Goal: Task Accomplishment & Management: Use online tool/utility

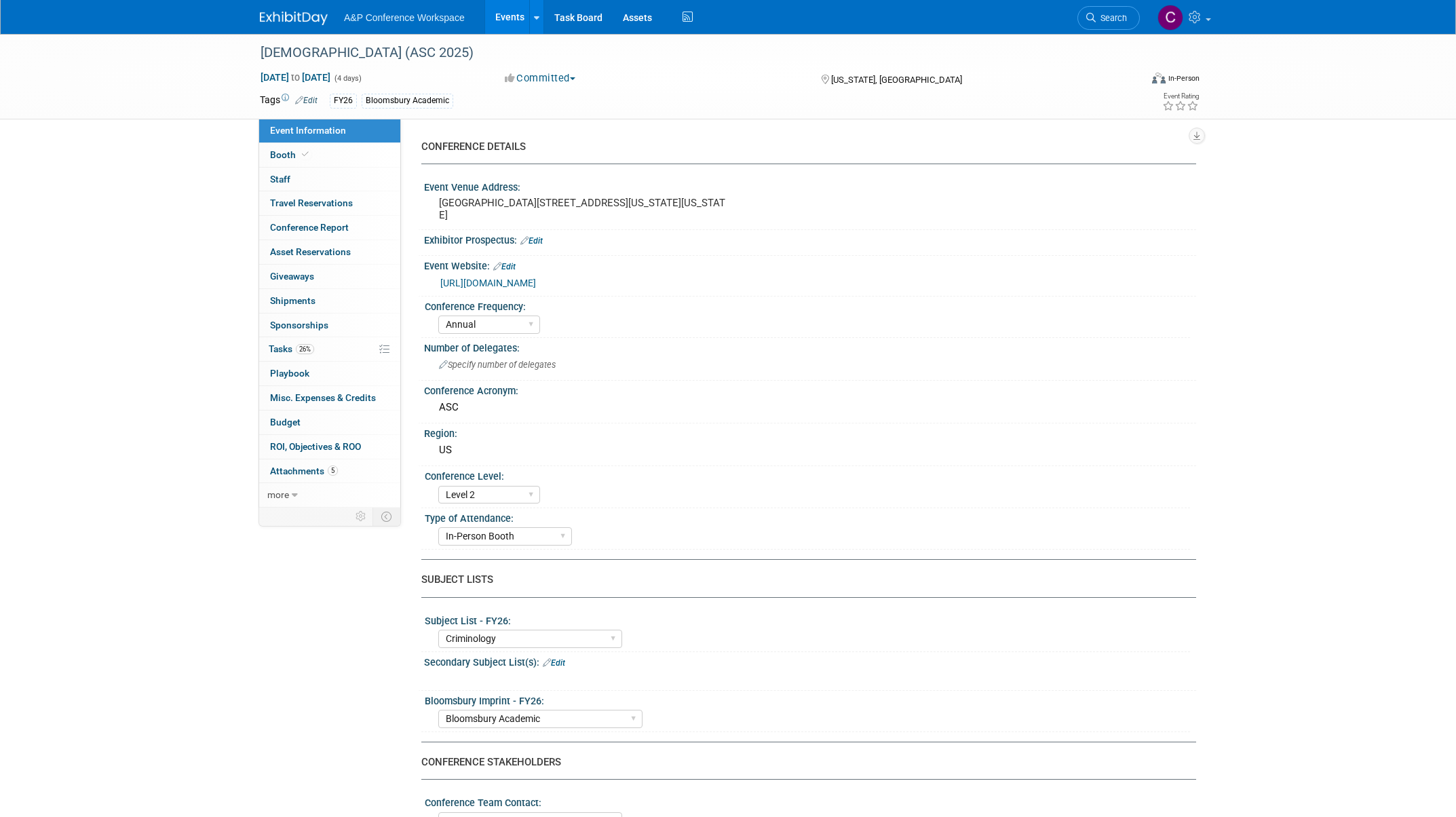
select select "Annual"
select select "Level 2"
select select "In-Person Booth"
select select "Criminology"
select select "Bloomsbury Academic"
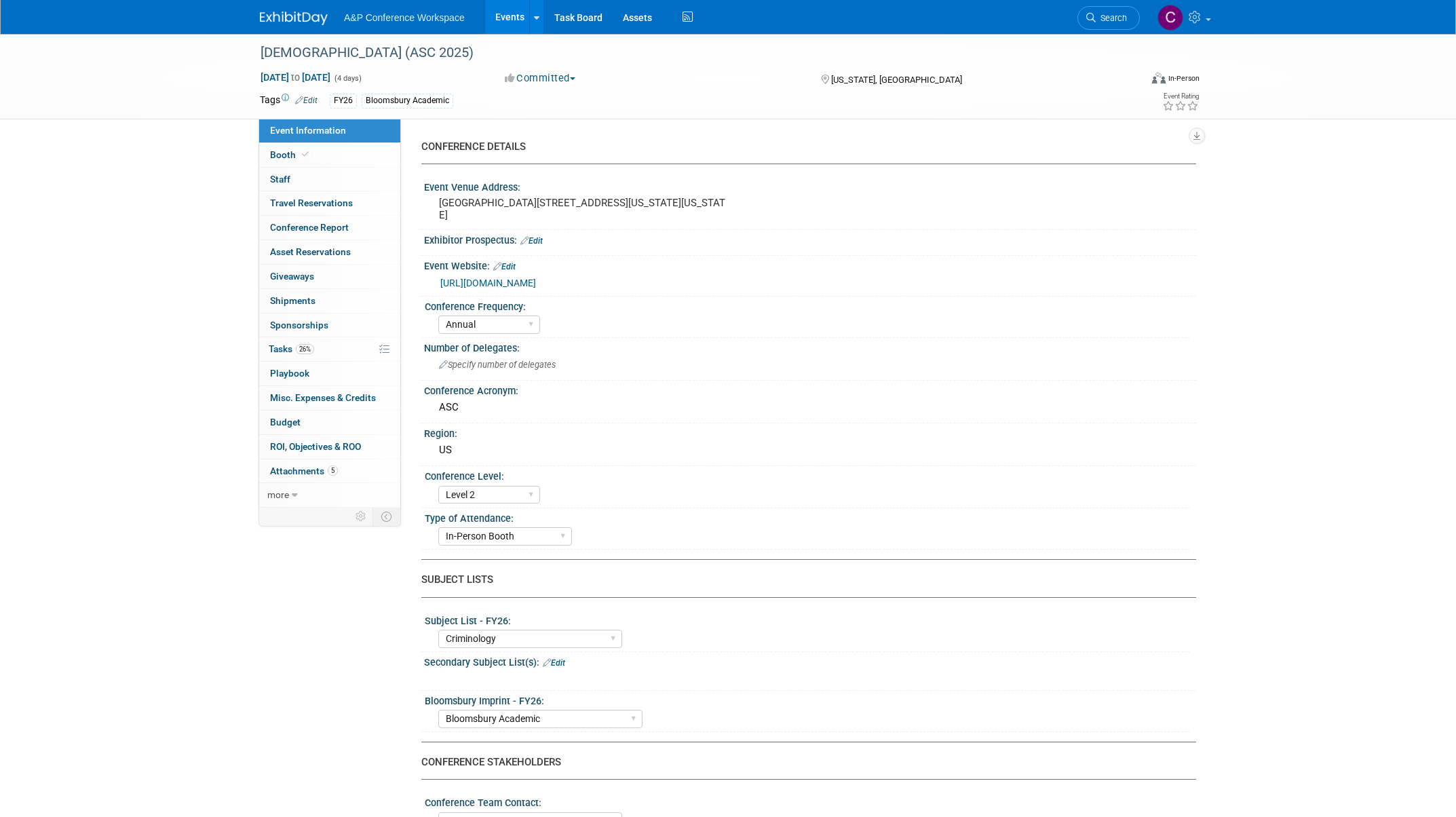
select select "[PERSON_NAME]"
select select "Networking/Commissioning"
click at [278, 348] on span "Tasks 26%" at bounding box center [292, 348] width 46 height 11
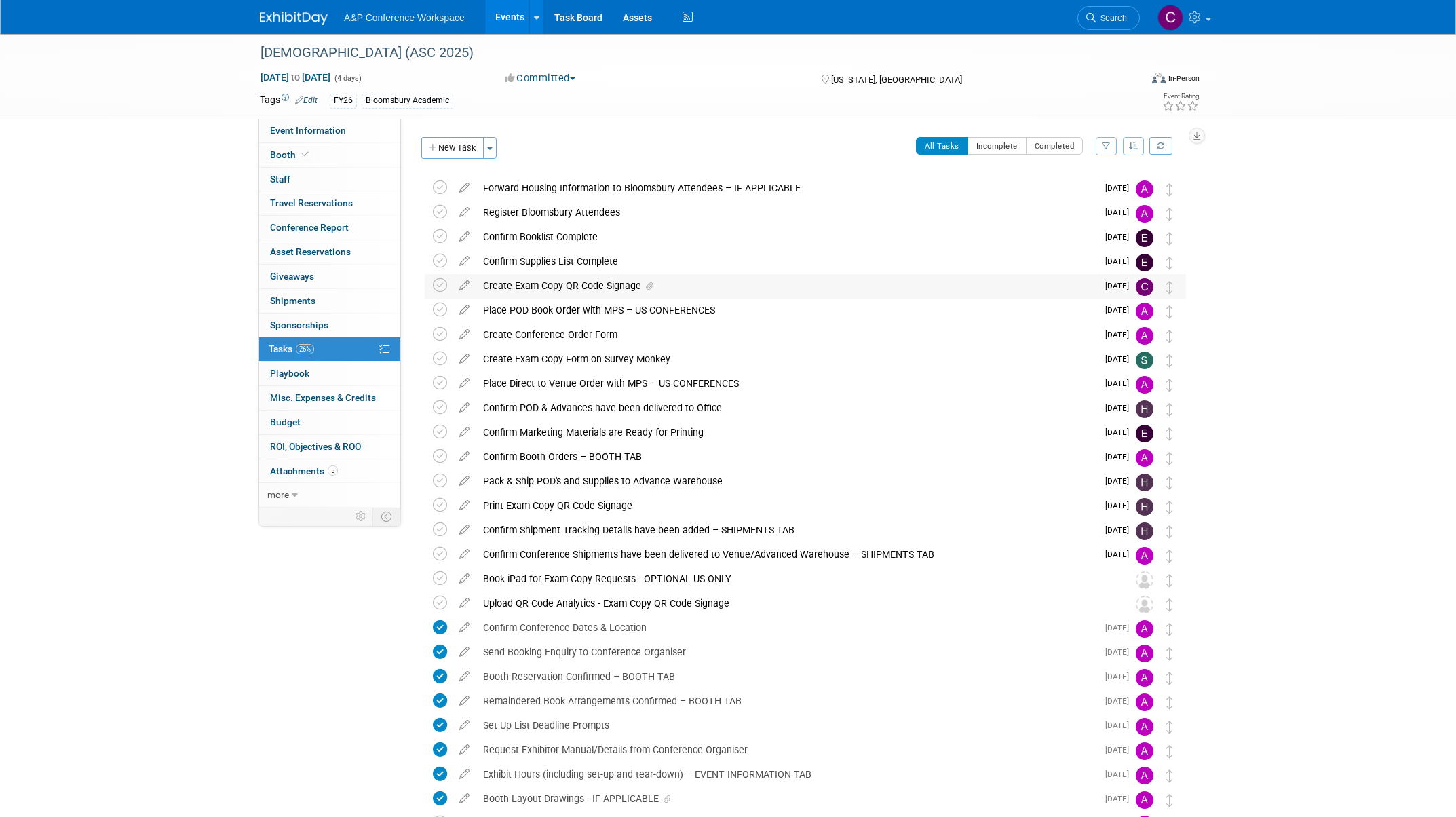
click at [523, 281] on div "Create Exam Copy QR Code Signage" at bounding box center [787, 285] width 621 height 23
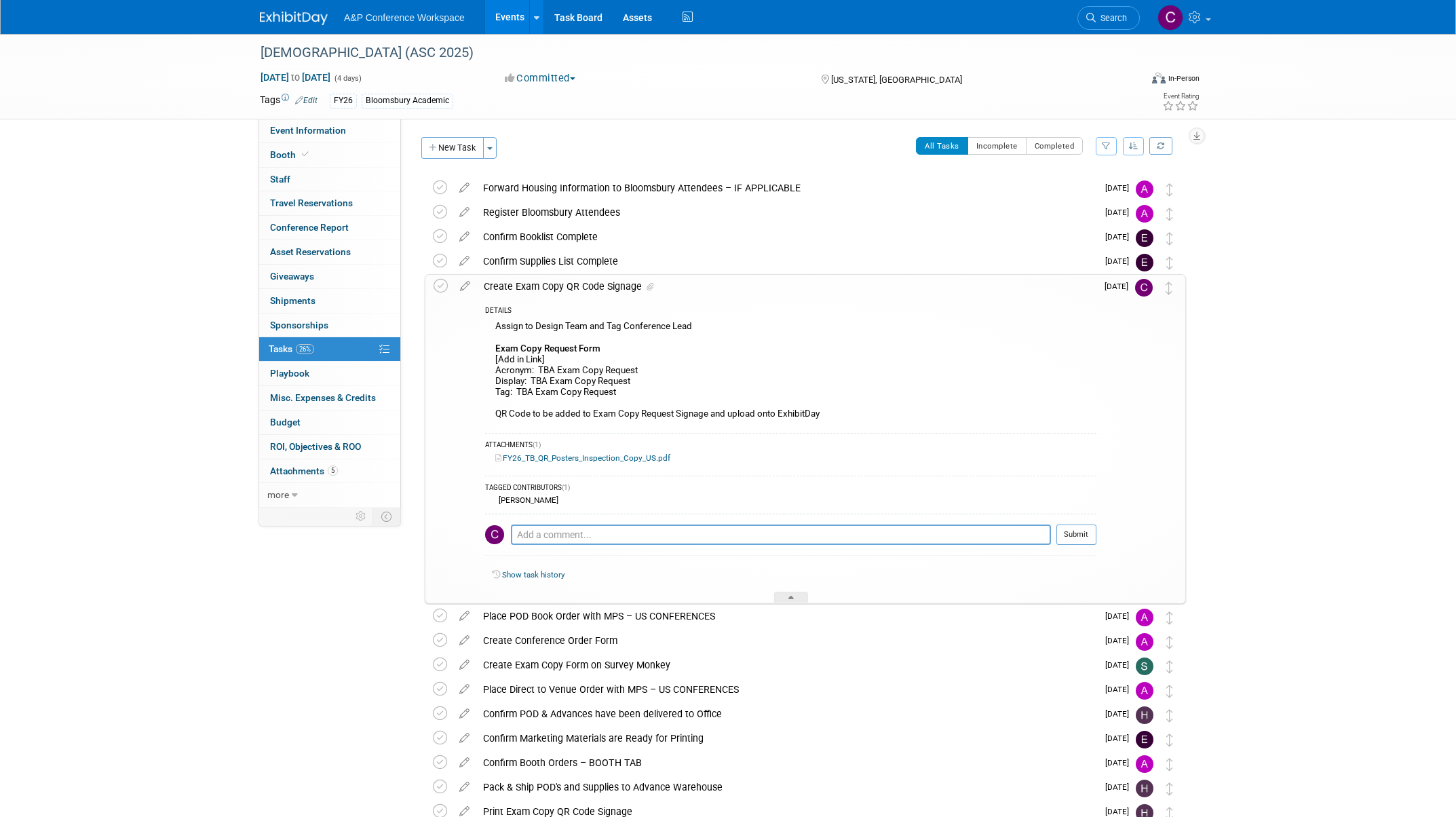
scroll to position [5, 0]
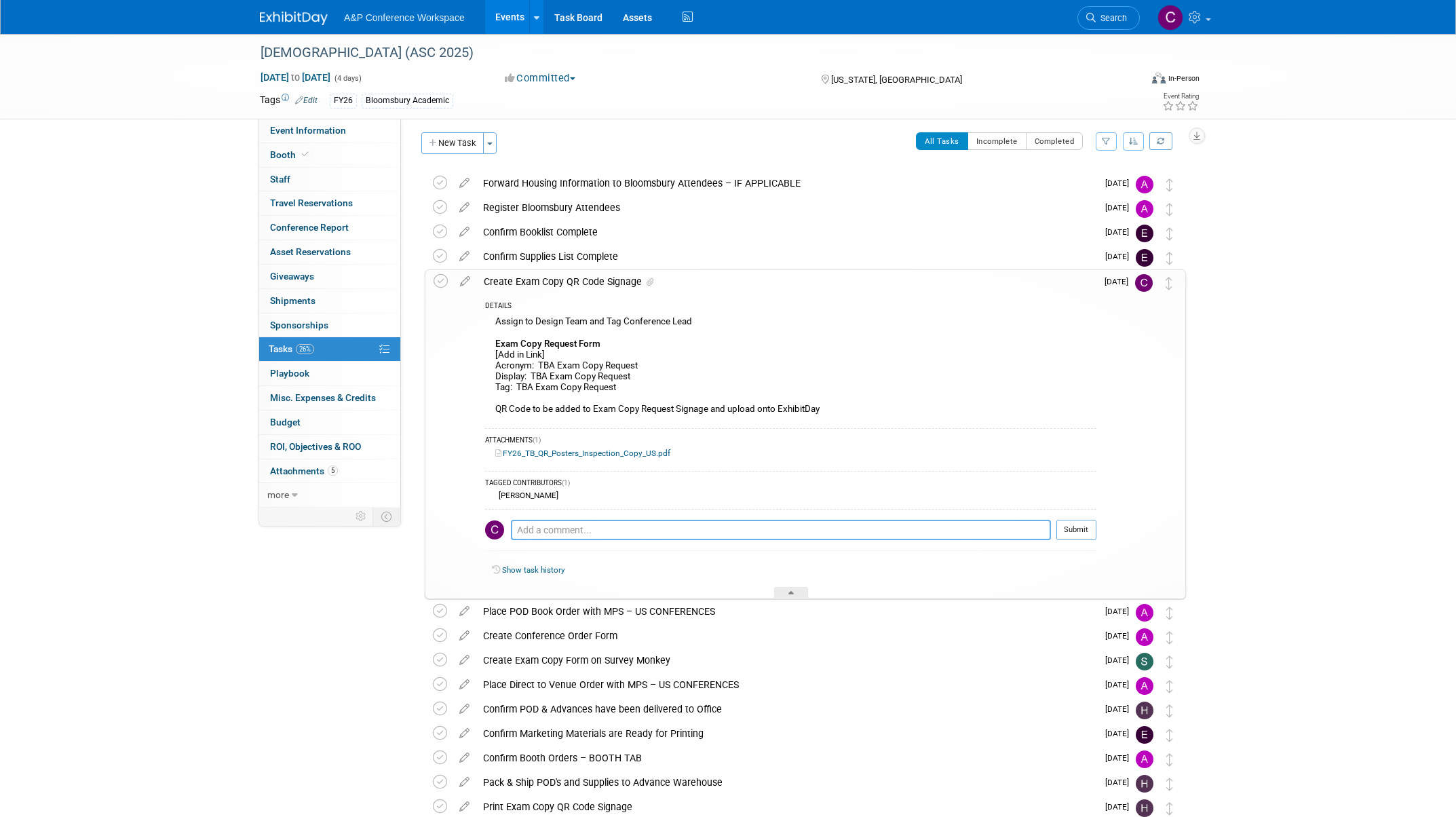
click at [571, 532] on textarea at bounding box center [781, 530] width 540 height 20
paste textarea "[URL][DOMAIN_NAME]"
type textarea "[URL][DOMAIN_NAME]"
